Goal: Transaction & Acquisition: Obtain resource

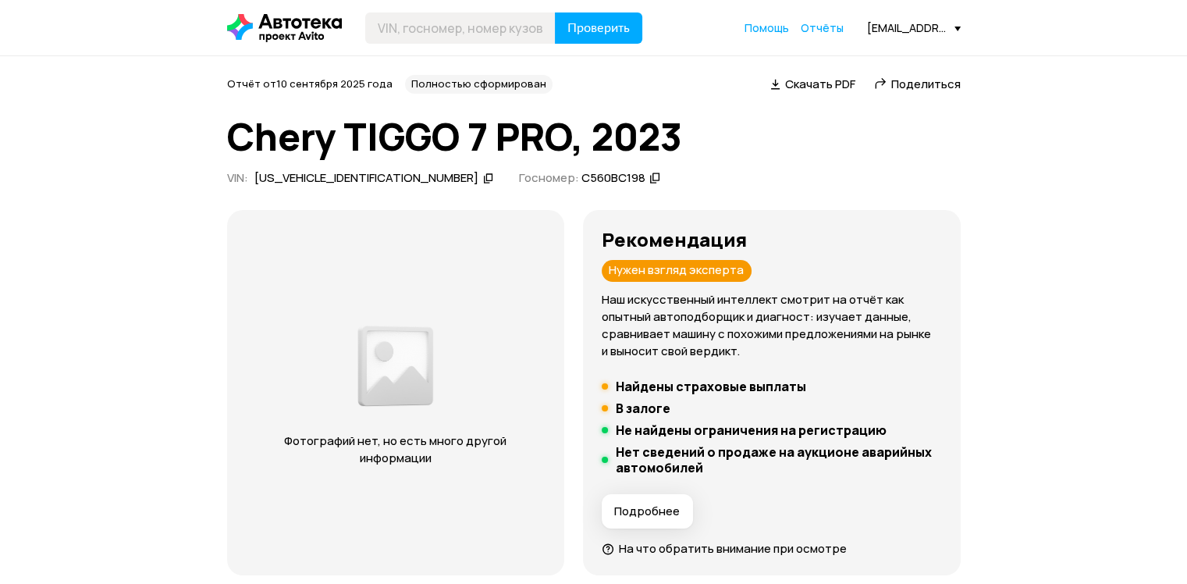
click at [439, 287] on div "Фотографий нет, но есть много другой информации" at bounding box center [395, 392] width 337 height 211
click at [477, 19] on input "text" at bounding box center [460, 27] width 190 height 31
paste input "[US_VEHICLE_IDENTIFICATION_NUMBER]"
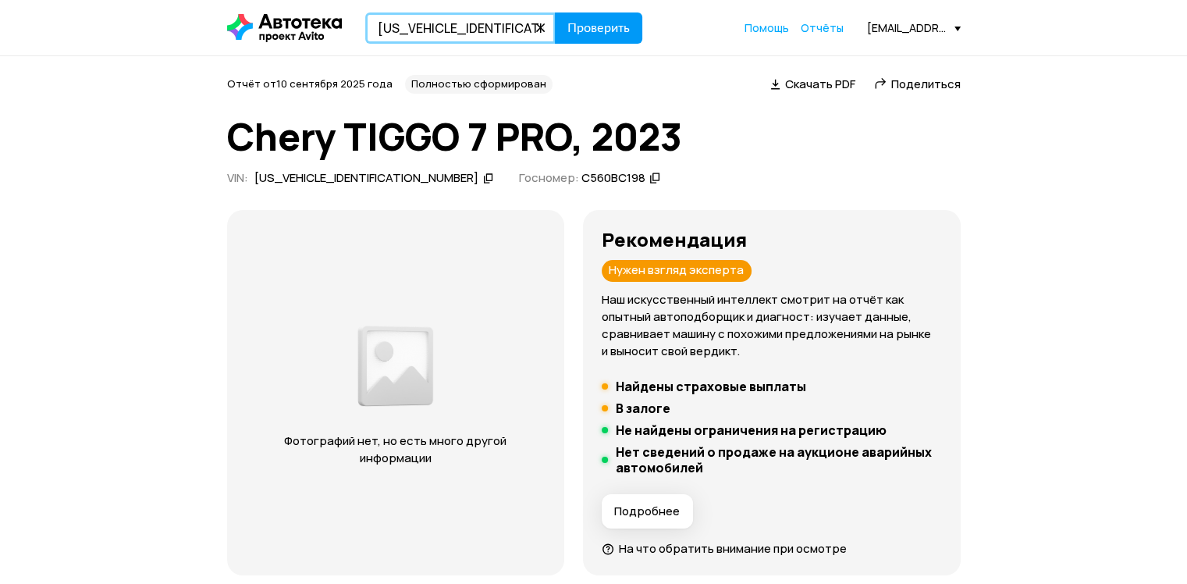
type input "[US_VEHICLE_IDENTIFICATION_NUMBER]"
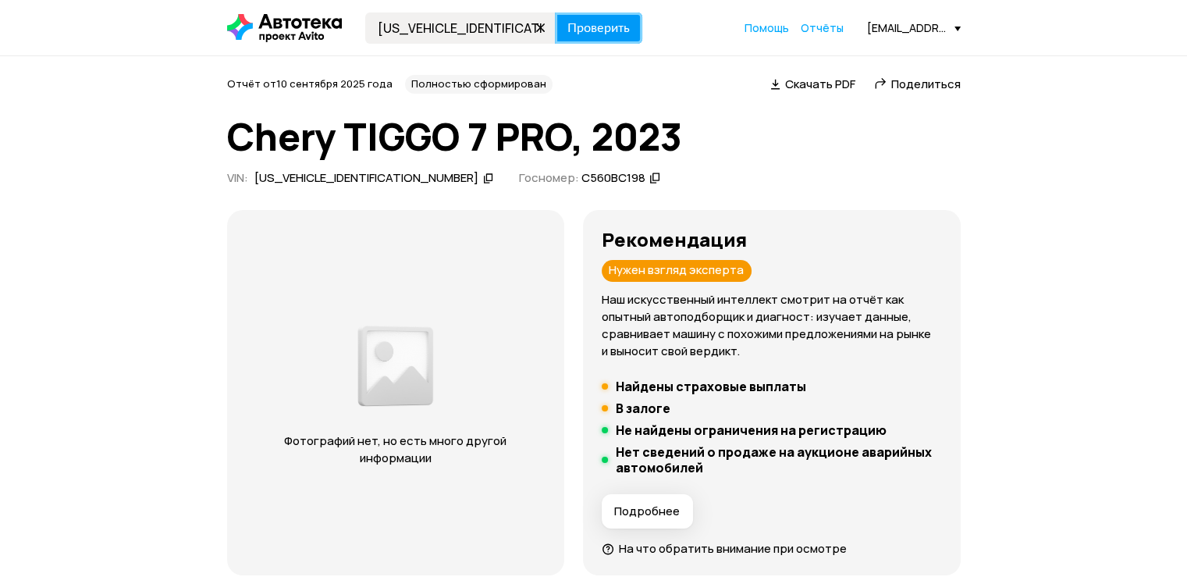
click at [621, 43] on button "Проверить" at bounding box center [598, 27] width 87 height 31
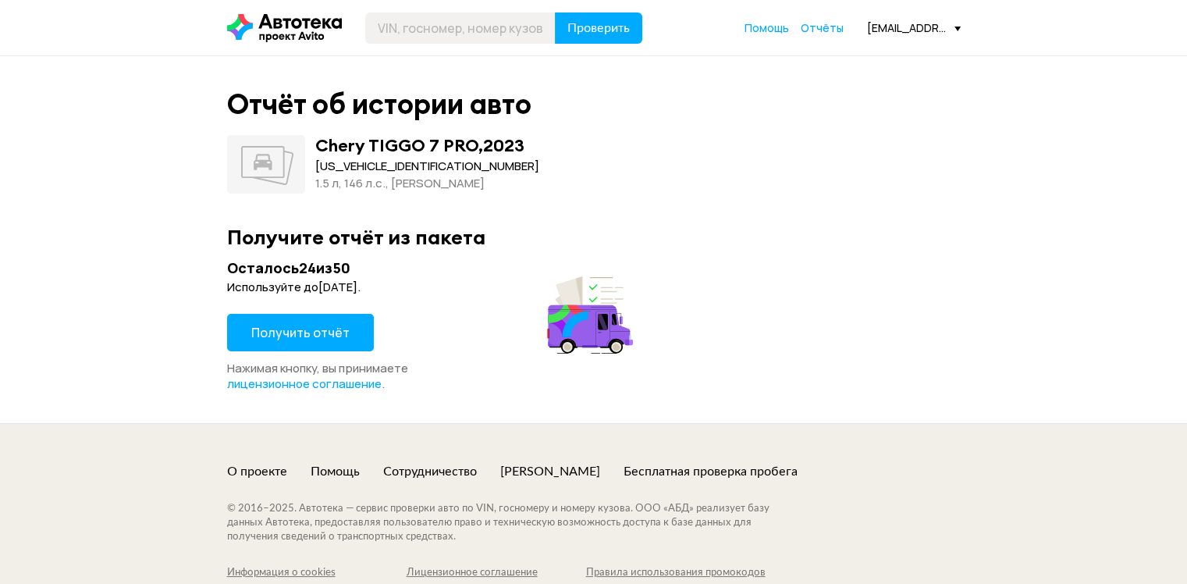
click at [328, 332] on span "Получить отчёт" at bounding box center [300, 332] width 98 height 17
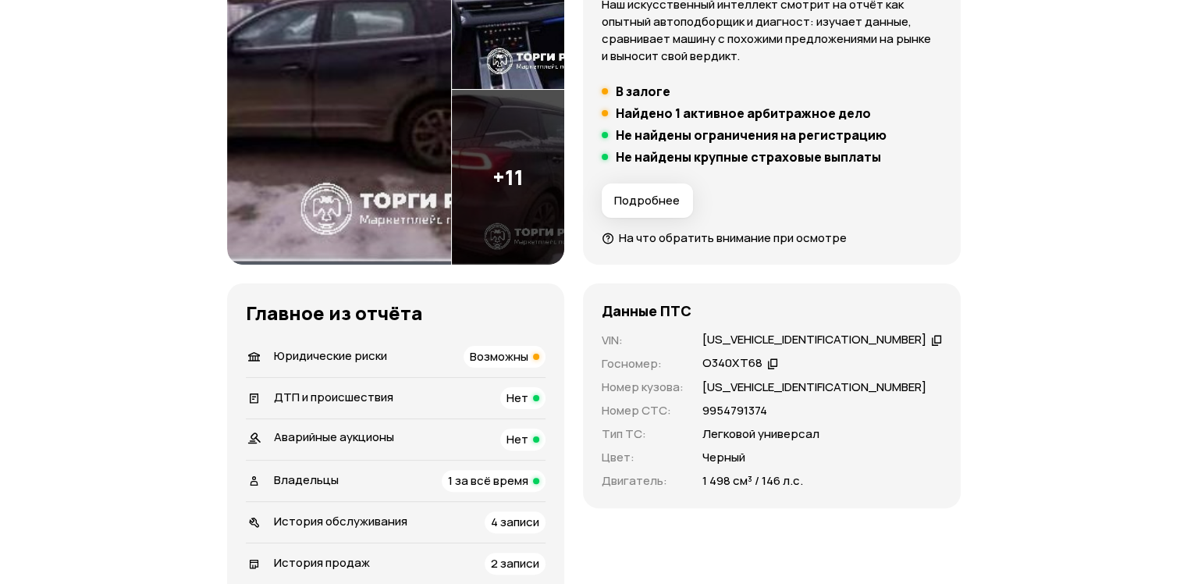
scroll to position [187, 0]
